Goal: Find specific page/section: Find specific page/section

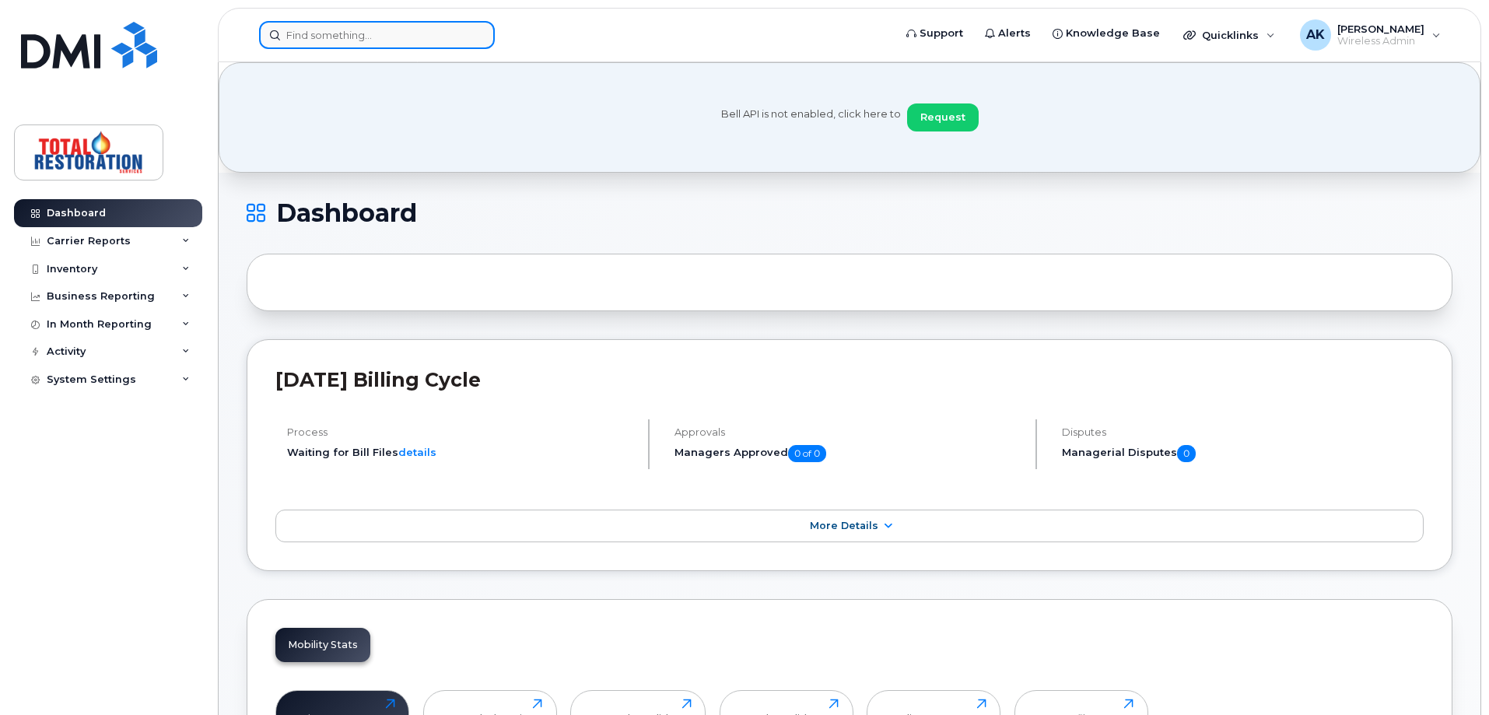
click at [338, 27] on input at bounding box center [377, 35] width 236 height 28
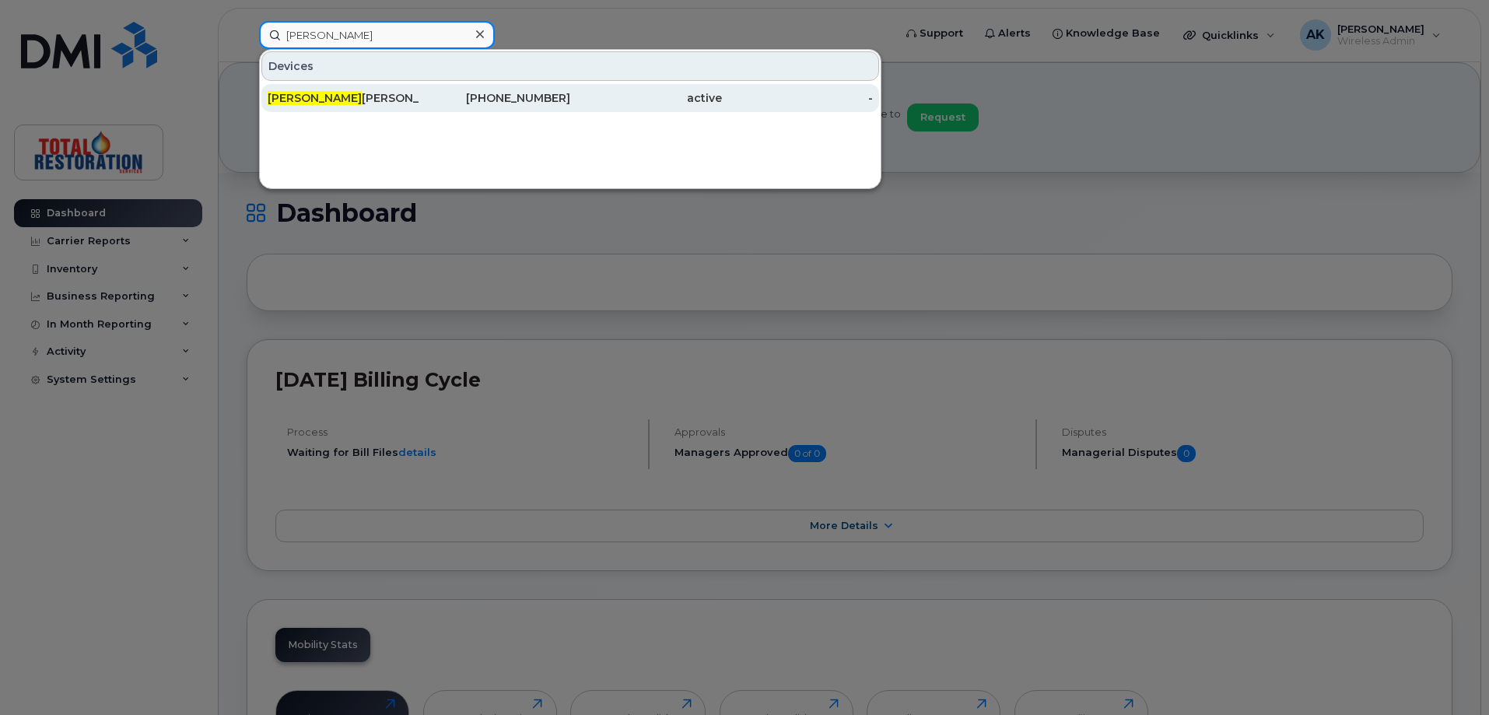
type input "[PERSON_NAME]"
click at [360, 101] on div "[PERSON_NAME]" at bounding box center [344, 98] width 152 height 16
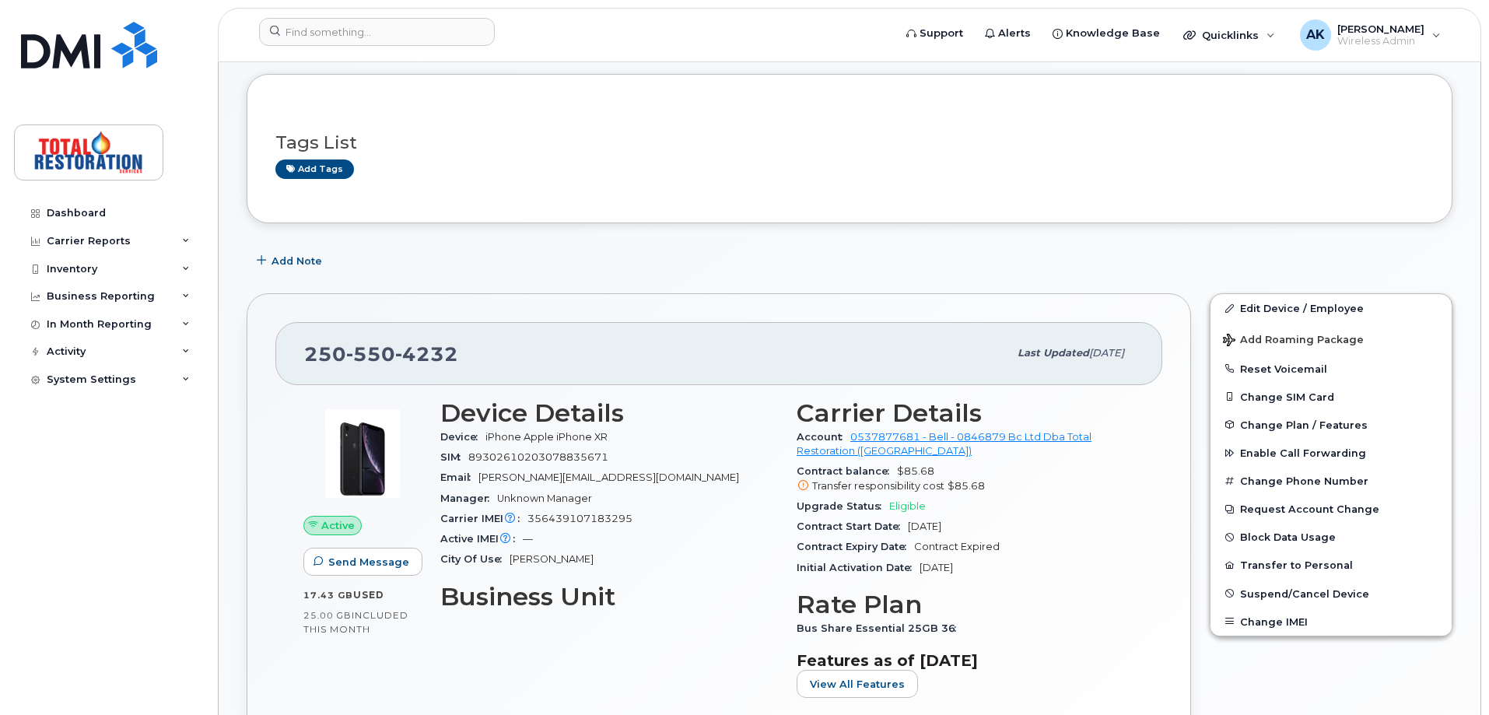
scroll to position [233, 0]
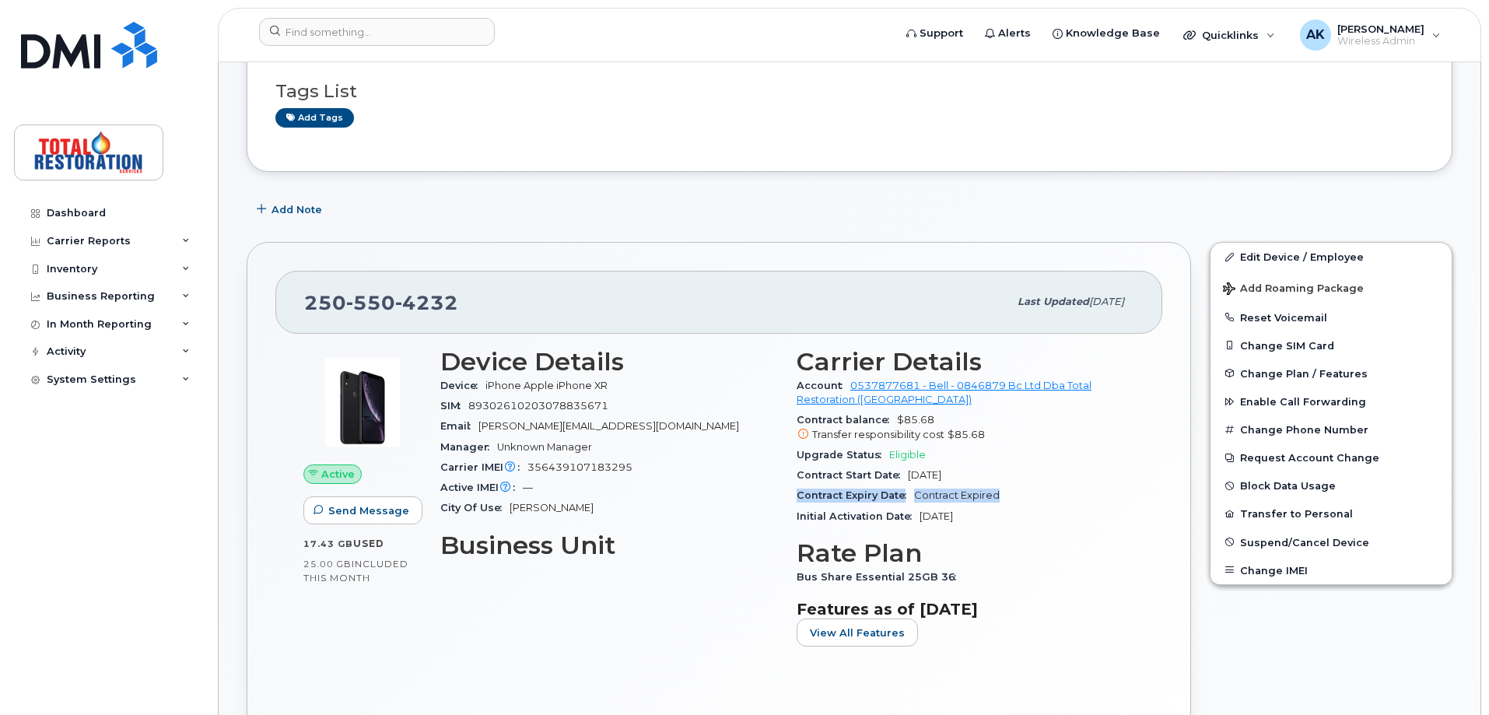
drag, startPoint x: 1006, startPoint y: 494, endPoint x: 791, endPoint y: 499, distance: 215.6
click at [791, 499] on div "Carrier Details Account 0537877681 - Bell - 0846879 Bc Ltd Dba Total Restoratio…" at bounding box center [965, 503] width 356 height 331
click at [1057, 560] on h3 "Rate Plan" at bounding box center [966, 553] width 338 height 28
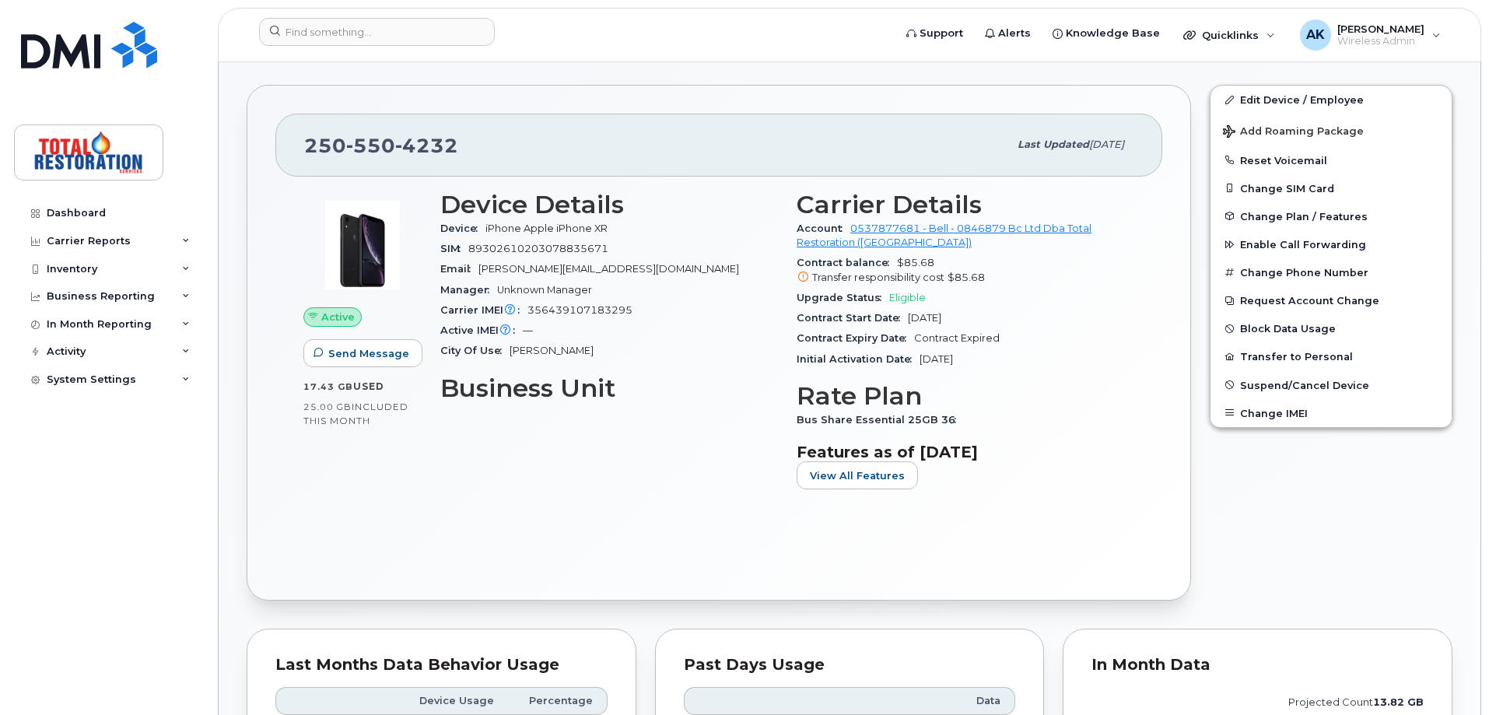
scroll to position [389, 0]
drag, startPoint x: 1004, startPoint y: 364, endPoint x: 788, endPoint y: 373, distance: 215.7
click at [782, 373] on div "Device Details Device iPhone Apple iPhone XR SIM 89302610203078835671 Email sea…" at bounding box center [787, 348] width 713 height 331
click at [1098, 398] on h3 "Rate Plan" at bounding box center [966, 398] width 338 height 28
click at [966, 146] on div "250 550 4232" at bounding box center [656, 146] width 704 height 33
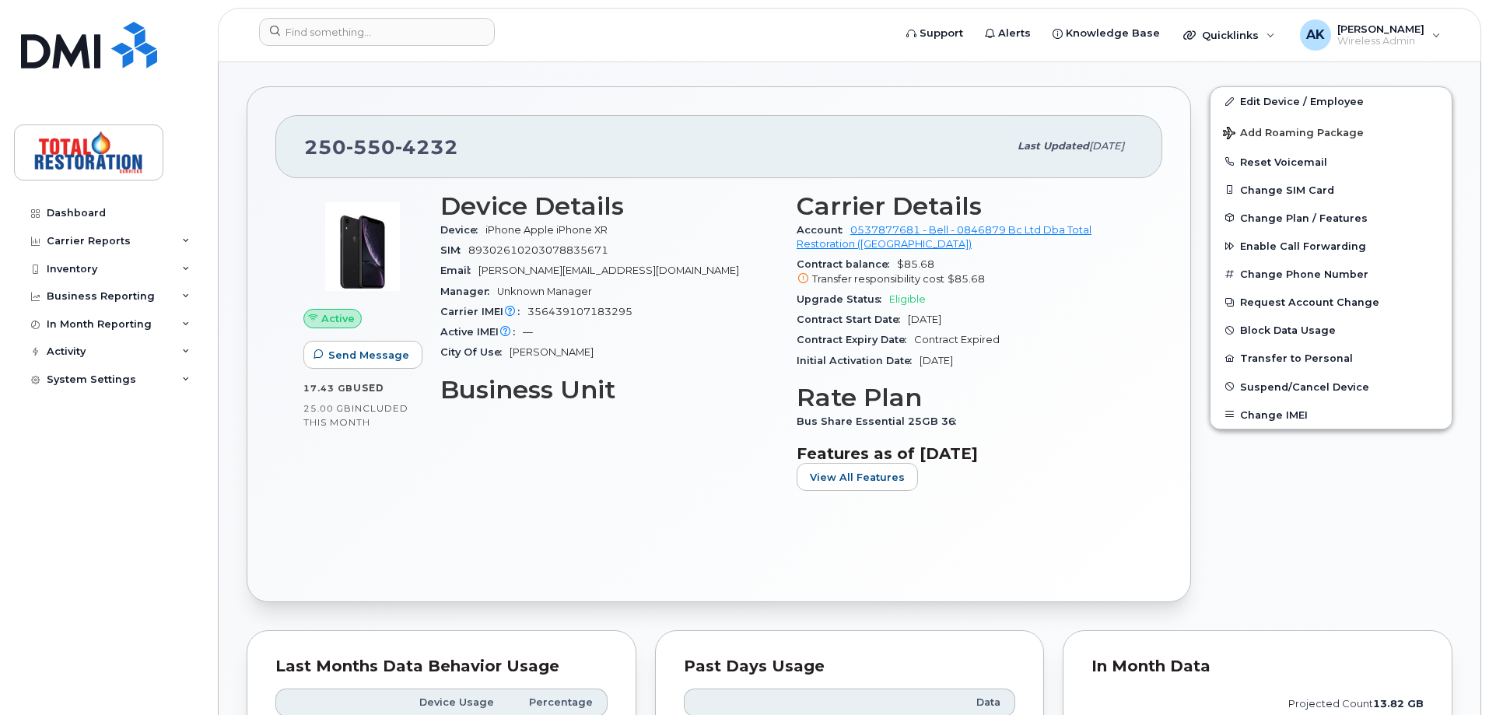
drag, startPoint x: 970, startPoint y: 145, endPoint x: 1141, endPoint y: 150, distance: 170.5
click at [1141, 150] on div "250 550 4232 Last updated May 26, 2023" at bounding box center [718, 146] width 887 height 62
drag, startPoint x: 973, startPoint y: 142, endPoint x: 1156, endPoint y: 140, distance: 182.9
click at [1156, 140] on div "250 550 4232 Last updated May 26, 2023" at bounding box center [718, 146] width 887 height 62
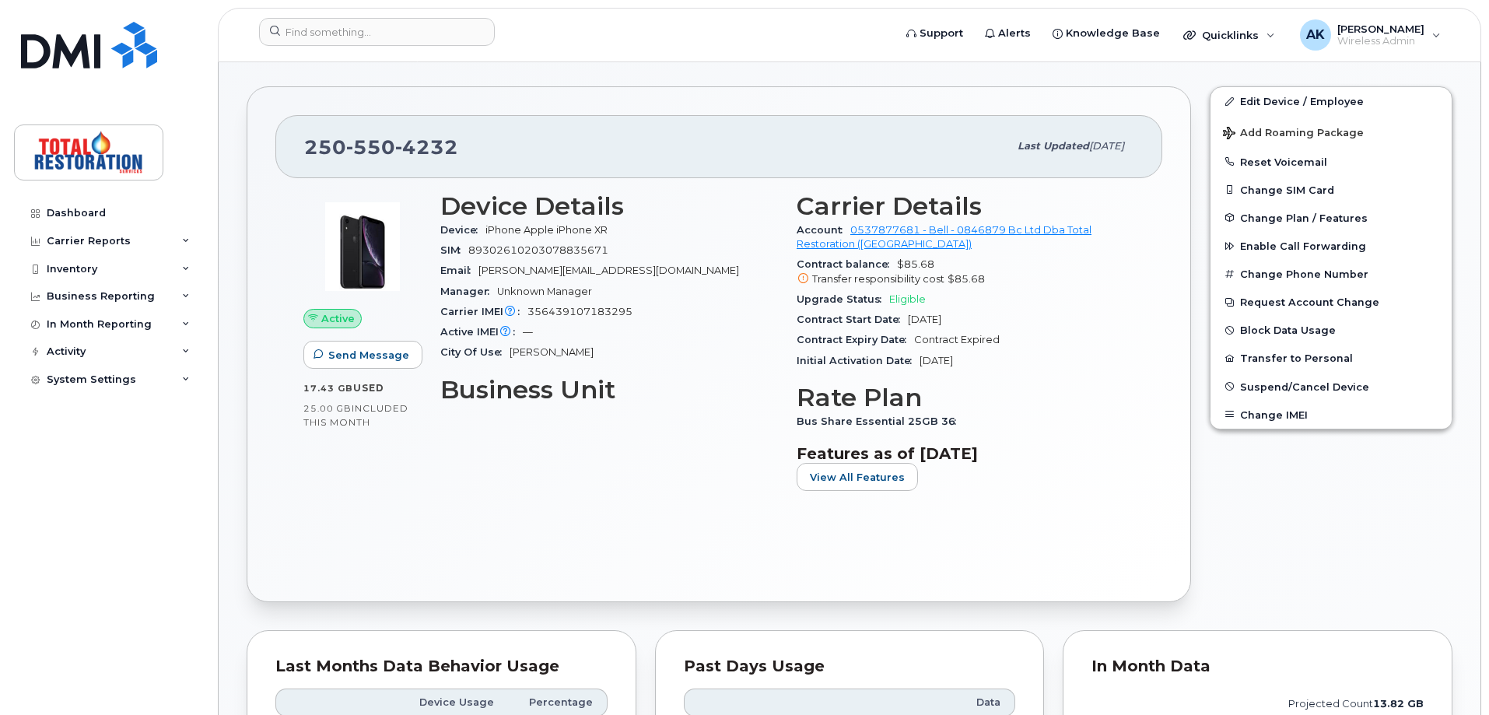
click at [1134, 142] on div "250 550 4232 Last updated May 26, 2023" at bounding box center [718, 146] width 887 height 62
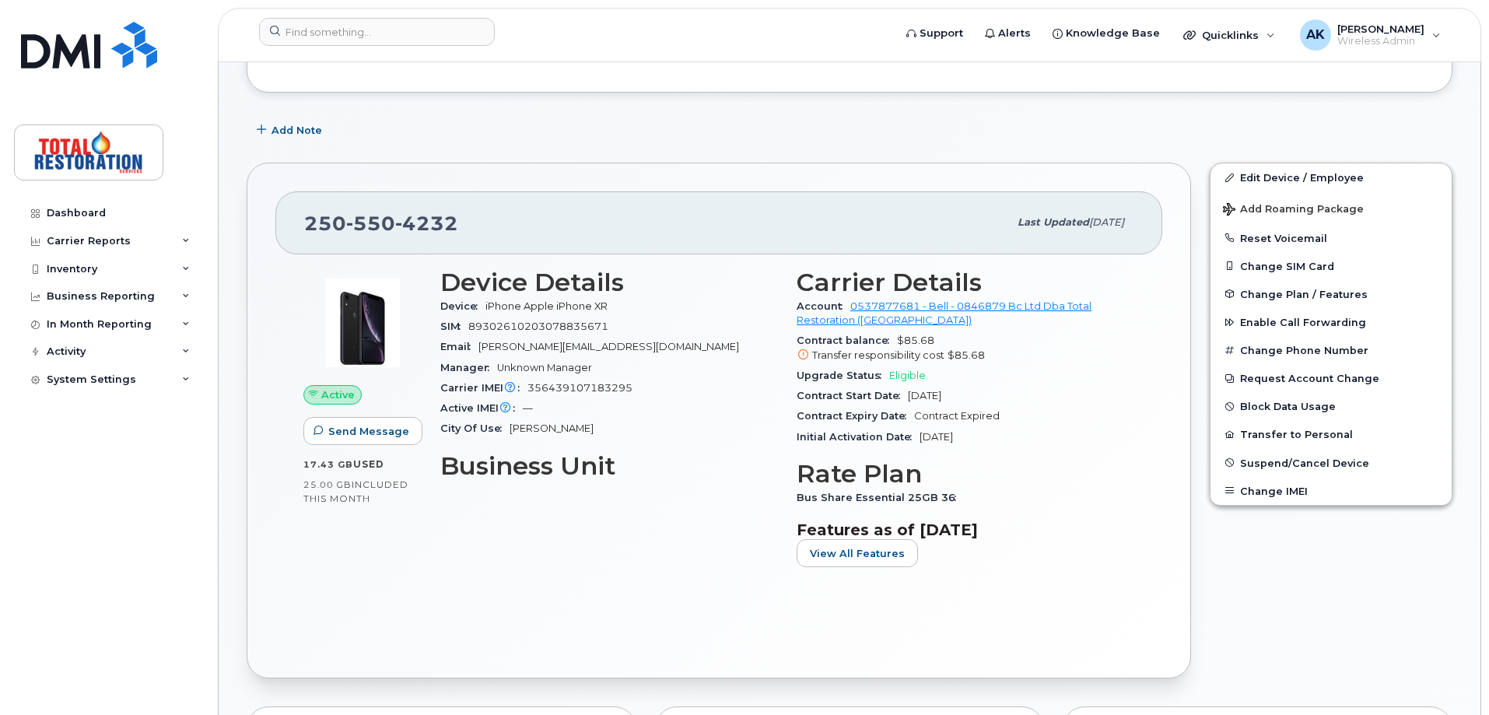
scroll to position [311, 0]
drag, startPoint x: 1051, startPoint y: 228, endPoint x: 1131, endPoint y: 226, distance: 80.9
click at [1131, 226] on div "Last updated May 26, 2023" at bounding box center [1070, 224] width 125 height 33
click at [1137, 233] on div "250 550 4232 Last updated May 26, 2023" at bounding box center [718, 224] width 887 height 62
click at [1406, 34] on span "[PERSON_NAME]" at bounding box center [1381, 29] width 87 height 12
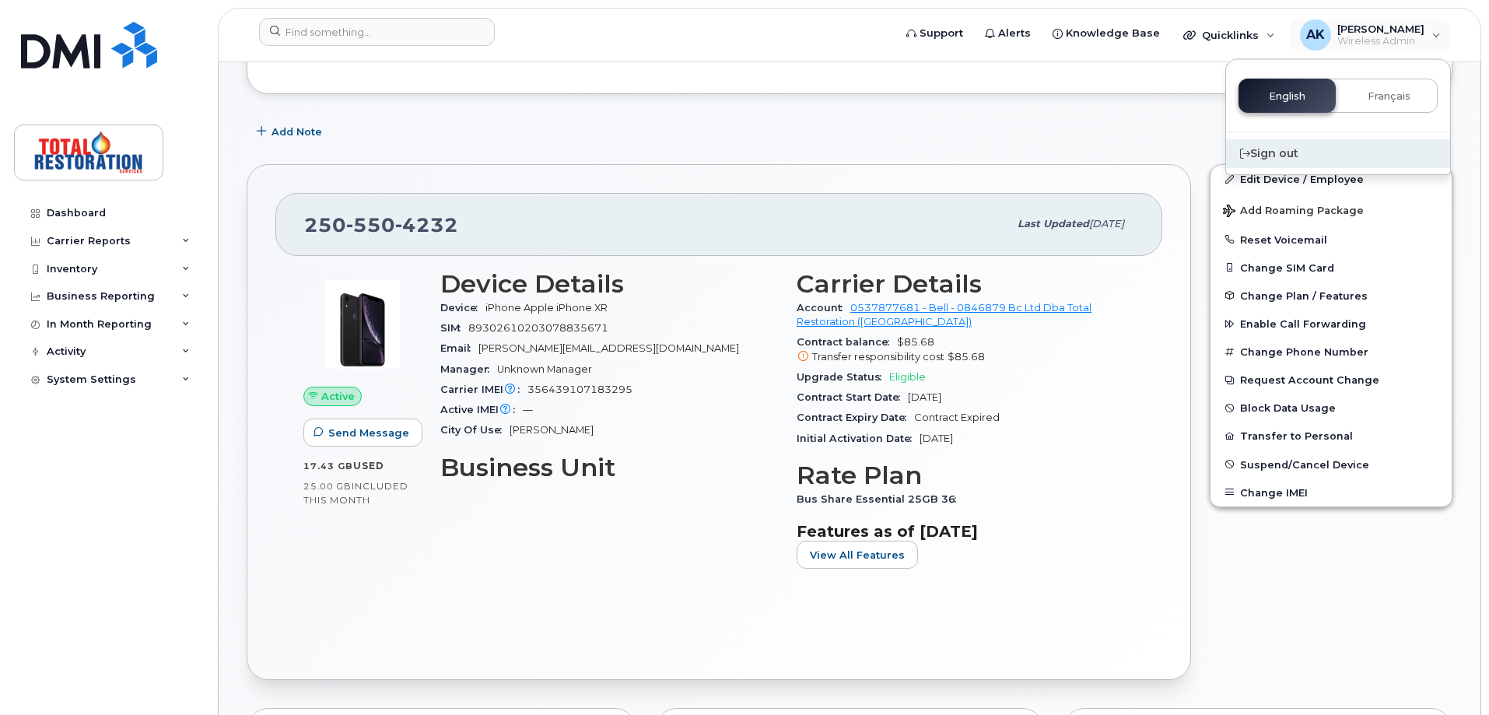
click at [1280, 144] on div "Sign out" at bounding box center [1338, 153] width 224 height 29
